Goal: Information Seeking & Learning: Learn about a topic

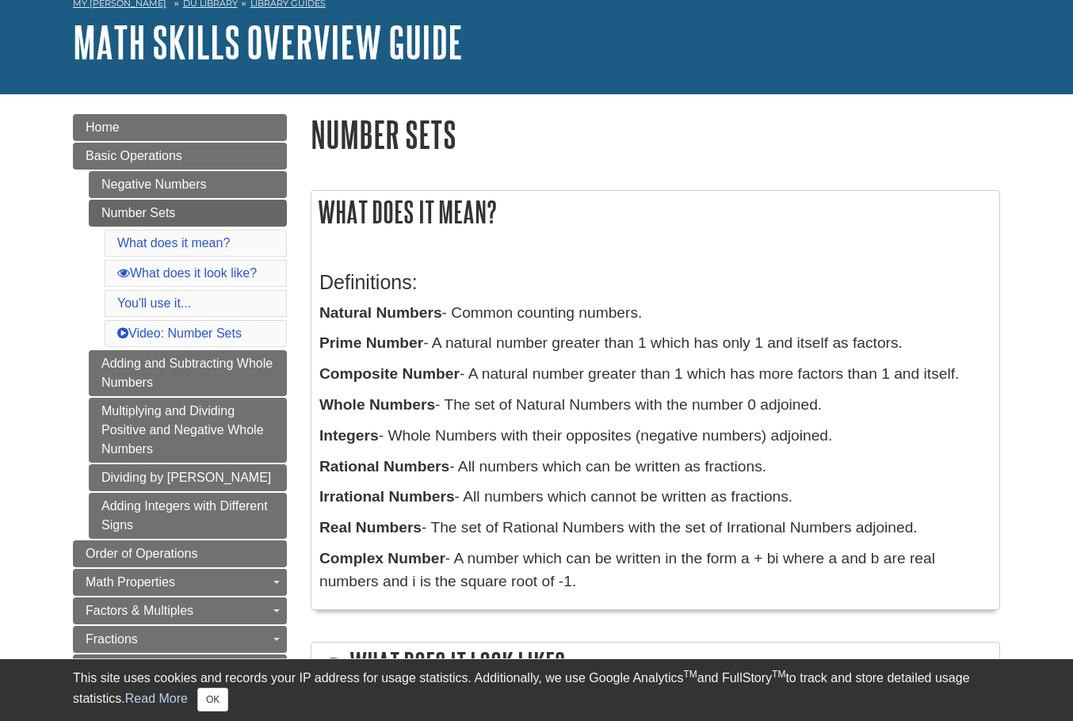
scroll to position [162, 0]
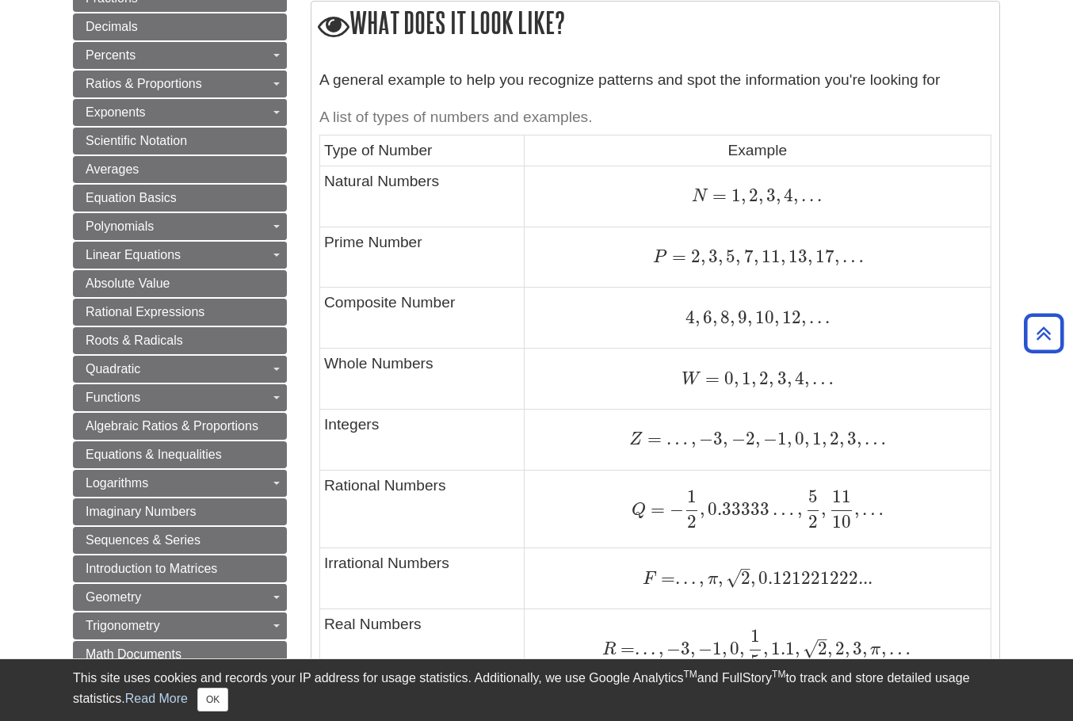
scroll to position [792, 0]
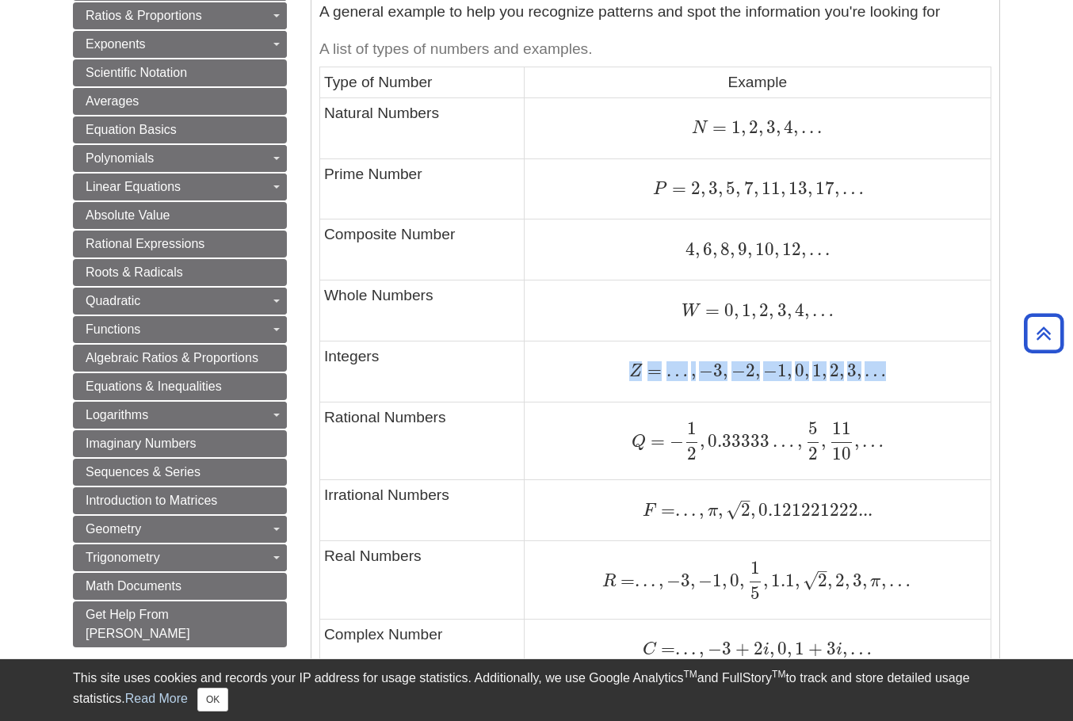
drag, startPoint x: 896, startPoint y: 375, endPoint x: 621, endPoint y: 374, distance: 274.9
click at [621, 374] on div "Z = … , − 3 , − 2 , − 1 , 0 , 1 , 2 , 3 , … Z = … , − 3 , − 2 , − 1 , 0 , 1 , 2…" at bounding box center [757, 370] width 458 height 21
copy span "Z = … , − 3 , − 2 , − 1 , 0 , 1 , 2 , 3 , …"
click at [438, 185] on td "Prime Number" at bounding box center [422, 188] width 204 height 61
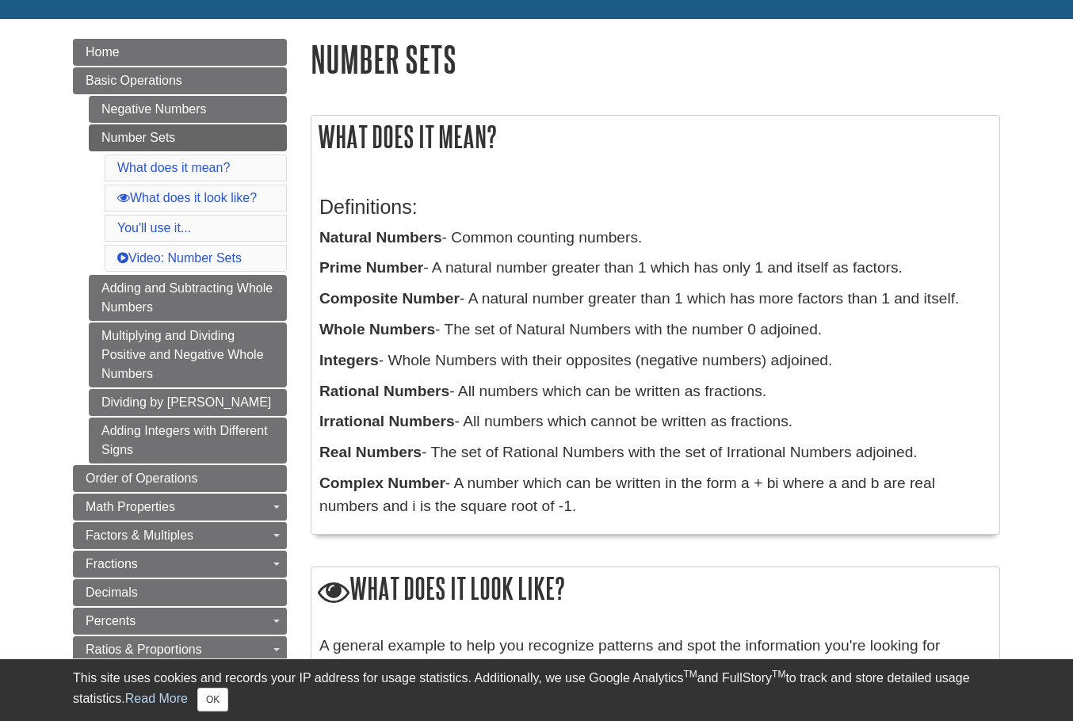
scroll to position [79, 0]
